Goal: Find contact information: Find contact information

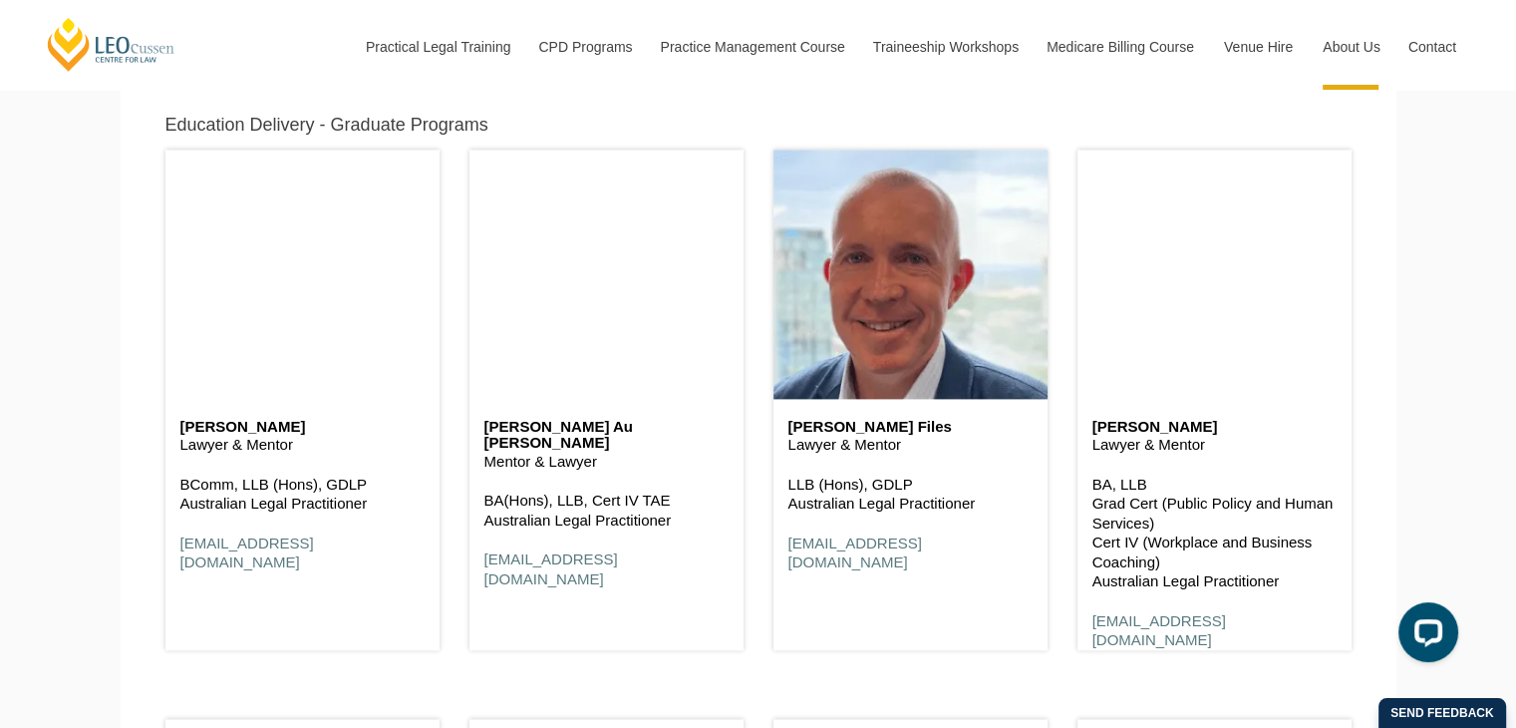
scroll to position [2544, 0]
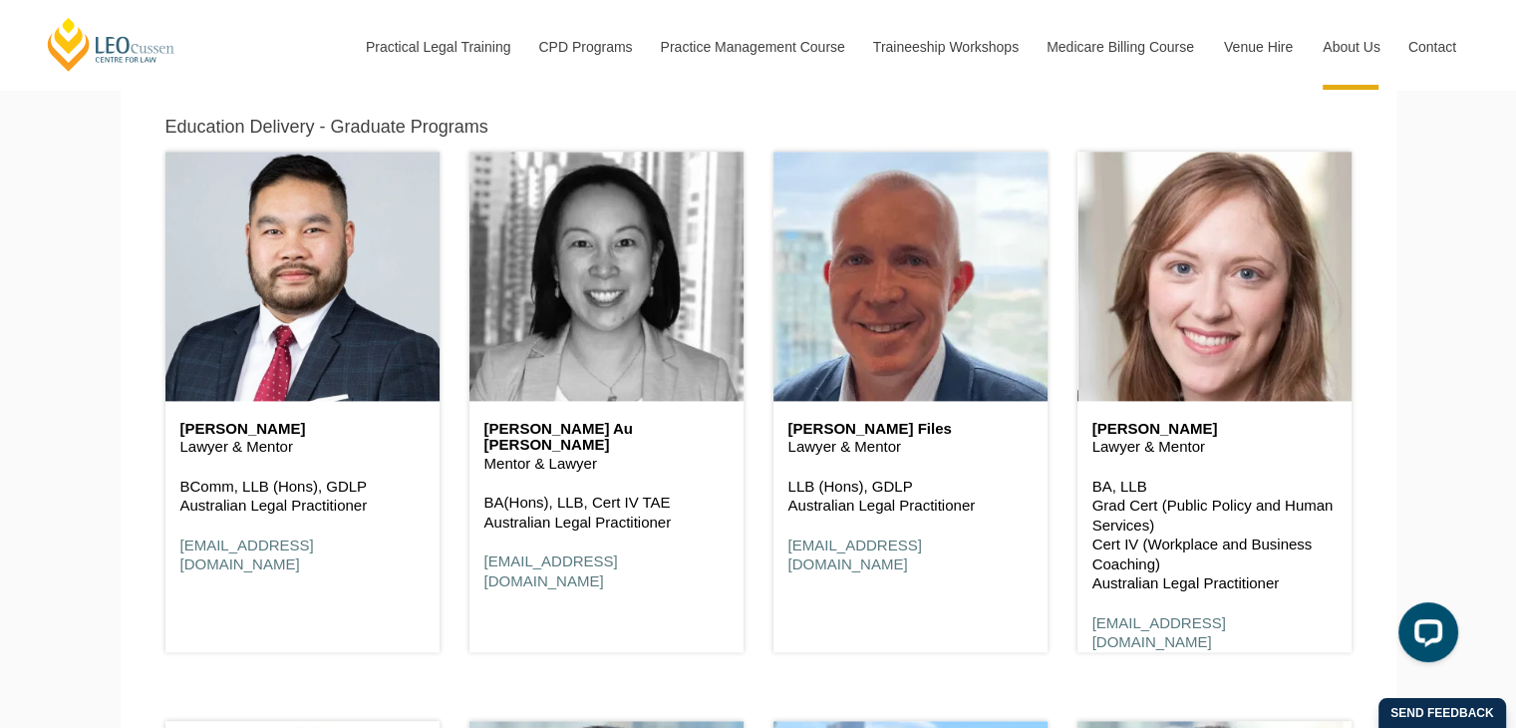
click at [549, 340] on header at bounding box center [607, 276] width 274 height 249
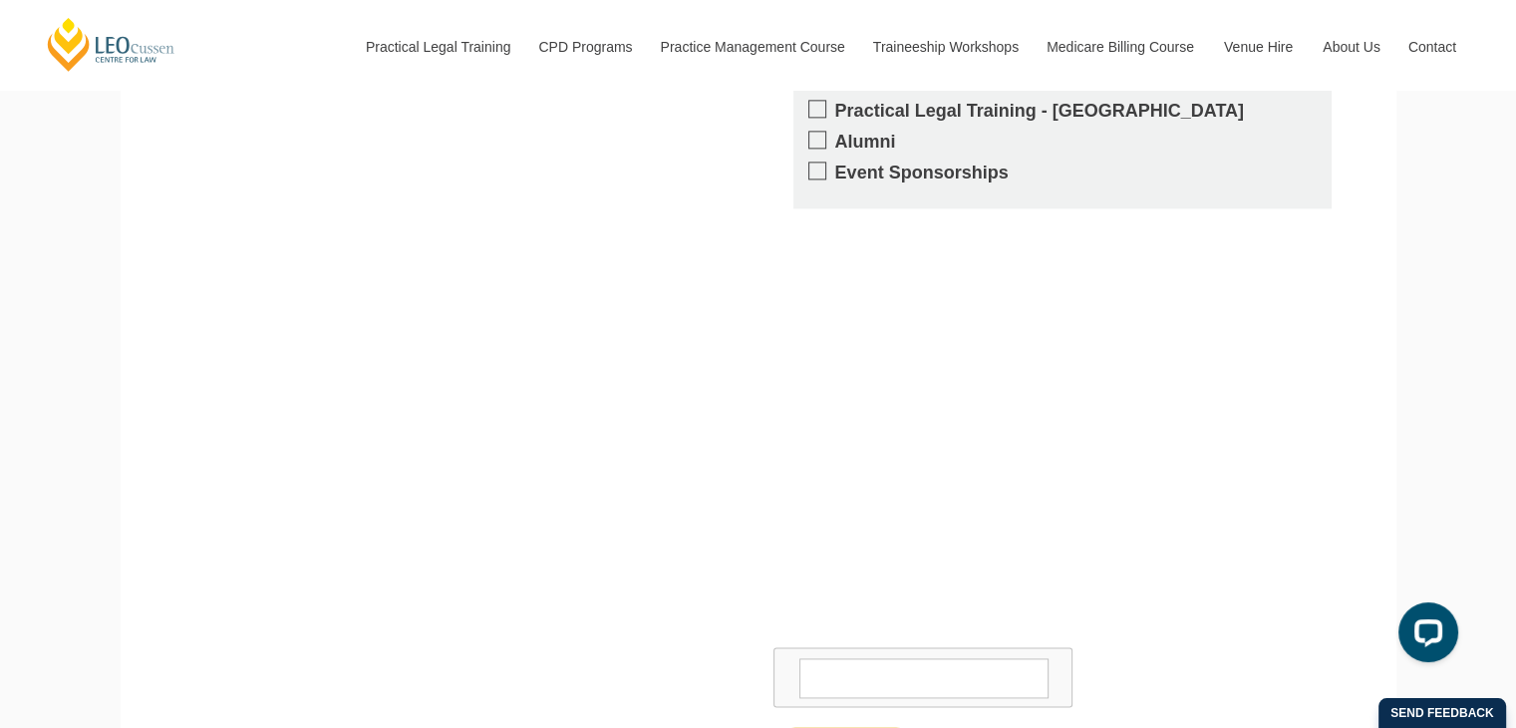
scroll to position [3127, 0]
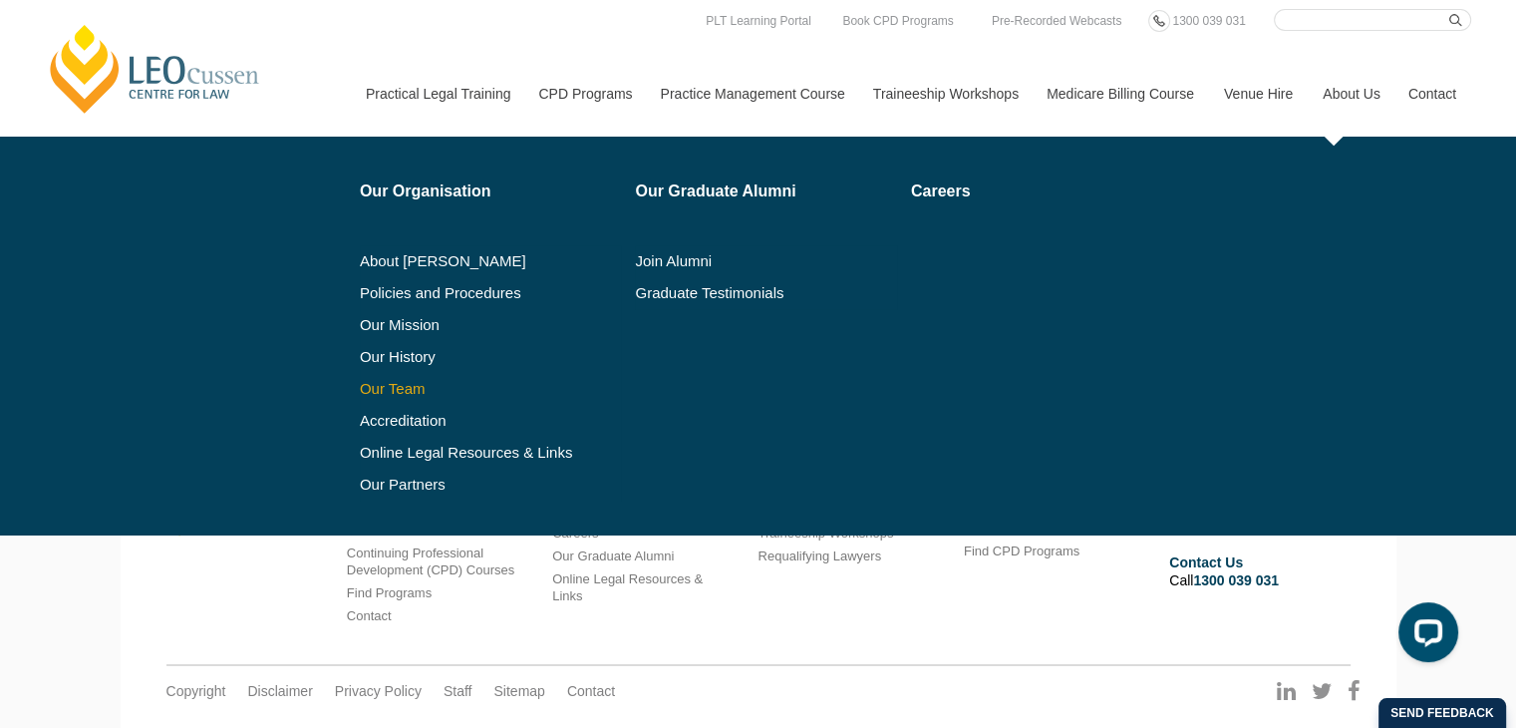
click at [377, 394] on link "Our Team" at bounding box center [491, 389] width 262 height 16
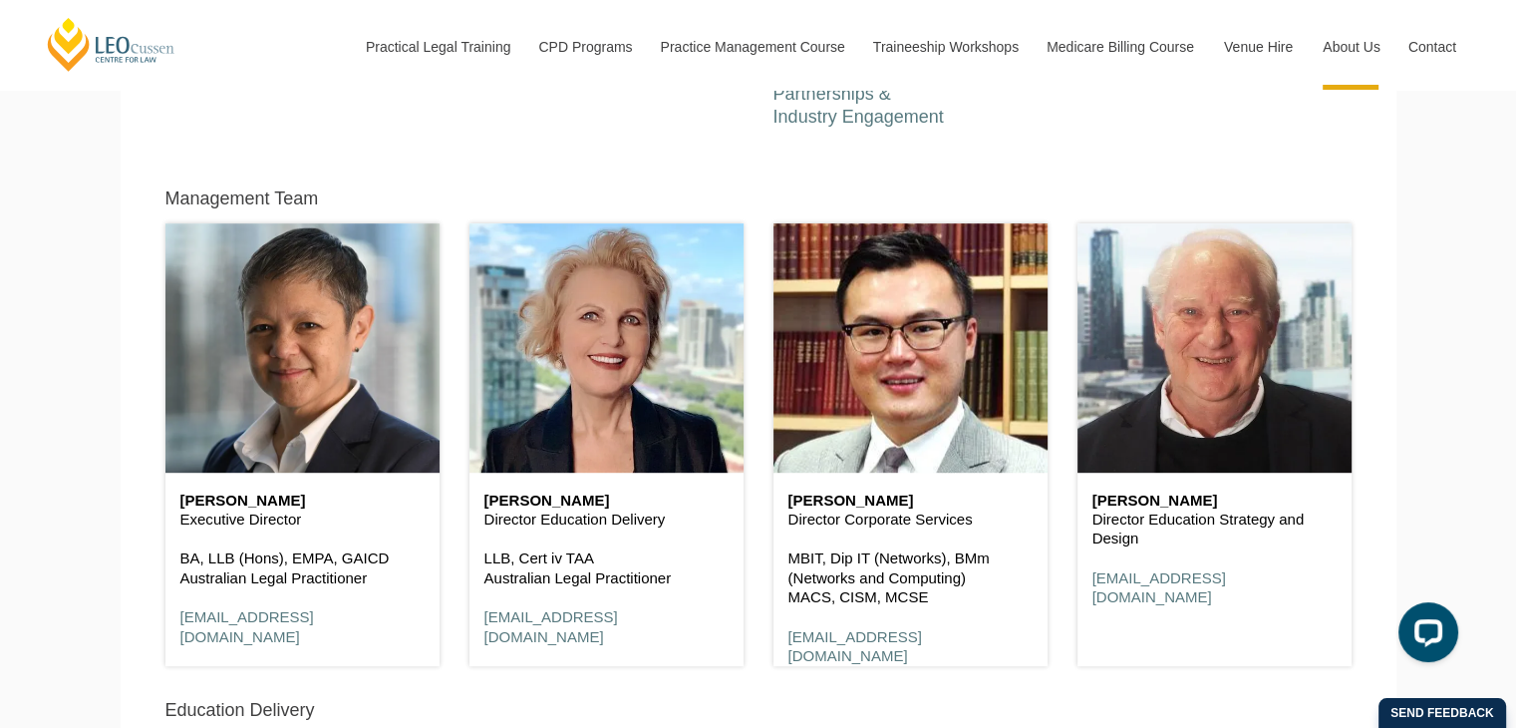
scroll to position [965, 0]
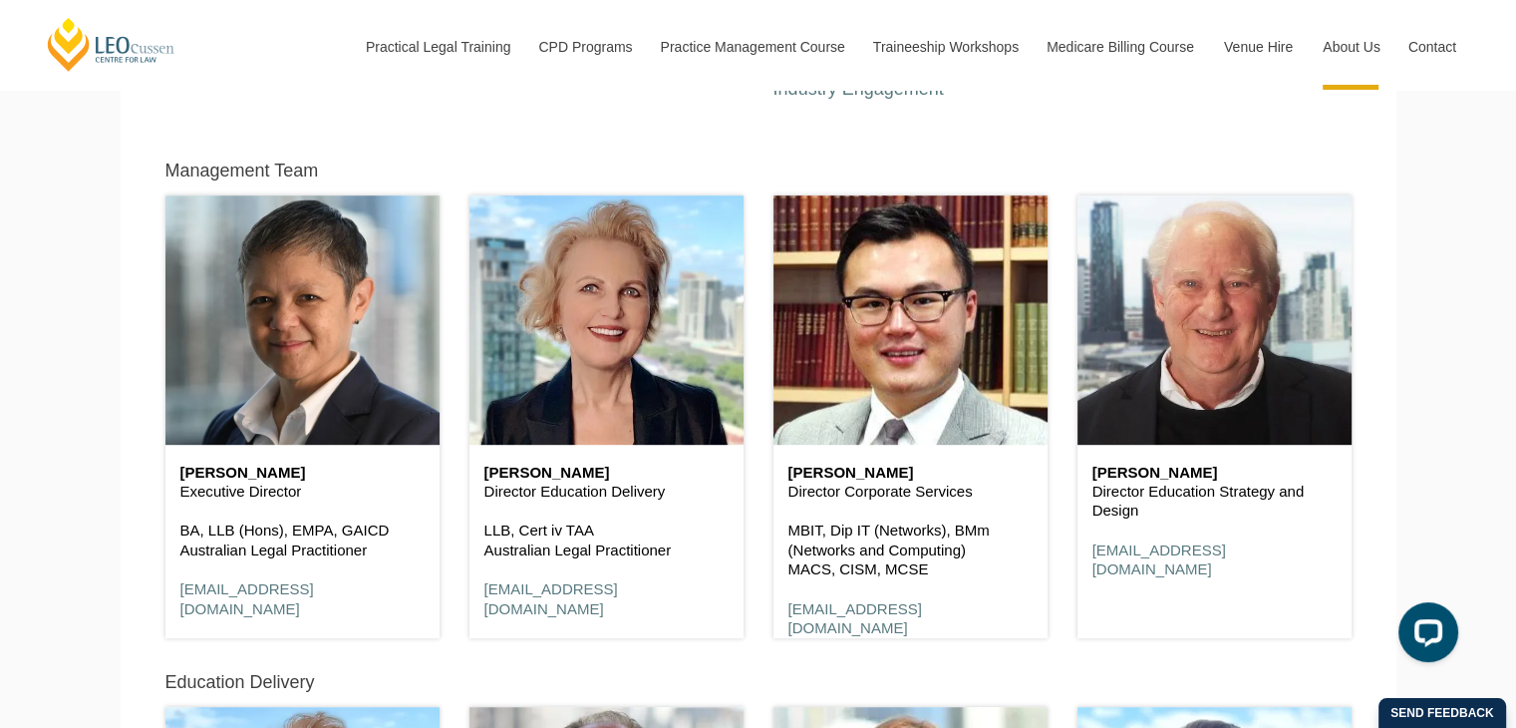
drag, startPoint x: 175, startPoint y: 479, endPoint x: 375, endPoint y: 477, distance: 199.4
click at [375, 477] on div "[PERSON_NAME] Executive Director BA, LLB (Hons), EMPA, GAICD Australian Legal P…" at bounding box center [302, 541] width 274 height 193
copy h6 "[PERSON_NAME]"
